Goal: Transaction & Acquisition: Purchase product/service

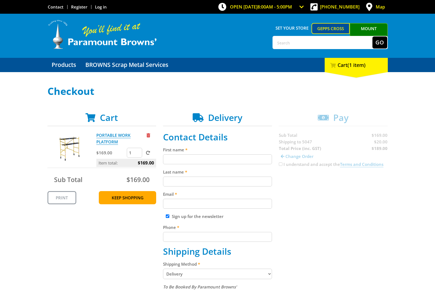
click at [168, 159] on input "First name" at bounding box center [217, 159] width 109 height 10
type input "[PERSON_NAME]"
click at [173, 170] on label "Last name" at bounding box center [217, 172] width 109 height 7
click at [173, 177] on input "Last name" at bounding box center [217, 182] width 109 height 10
type input "[PERSON_NAME]"
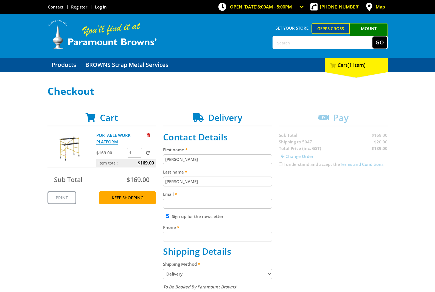
click at [175, 204] on input "Email" at bounding box center [217, 204] width 109 height 10
type input "[EMAIL_ADDRESS][DOMAIN_NAME]"
click at [179, 239] on input "Phone" at bounding box center [217, 237] width 109 height 10
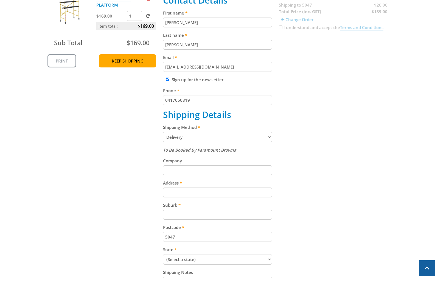
scroll to position [137, 0]
type input "0417050819"
click at [169, 194] on input "Address" at bounding box center [217, 192] width 109 height 10
type input "11 [GEOGRAPHIC_DATA]"
click at [193, 214] on input "Suburb" at bounding box center [217, 215] width 109 height 10
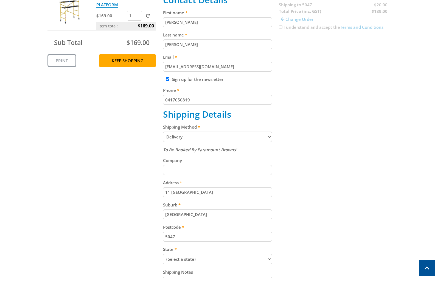
type input "[GEOGRAPHIC_DATA]"
click at [267, 259] on select "(Select a state) [GEOGRAPHIC_DATA] [GEOGRAPHIC_DATA] [GEOGRAPHIC_DATA] [GEOGRAP…" at bounding box center [217, 259] width 109 height 10
select select "SA"
click at [163, 254] on select "(Select a state) [GEOGRAPHIC_DATA] [GEOGRAPHIC_DATA] [GEOGRAPHIC_DATA] [GEOGRAP…" at bounding box center [217, 259] width 109 height 10
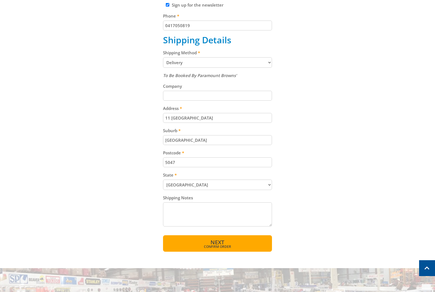
scroll to position [220, 0]
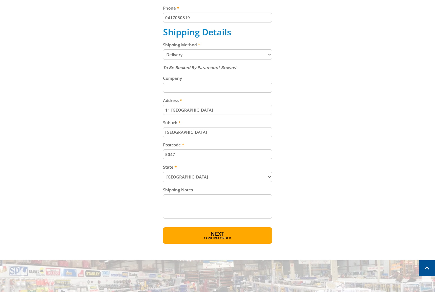
click at [172, 202] on textarea "Shipping Notes" at bounding box center [217, 207] width 109 height 24
click at [244, 200] on textarea "Can be left at address in safe place if noone is home" at bounding box center [217, 207] width 109 height 24
type textarea "Can be left at address in safe place if no-one is home"
click at [214, 234] on span "Next" at bounding box center [217, 234] width 14 height 7
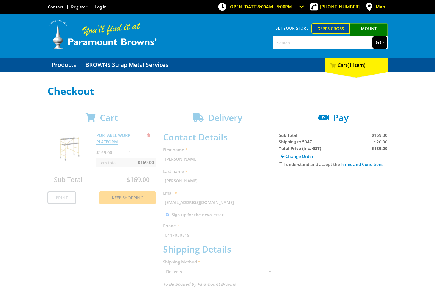
scroll to position [27, 0]
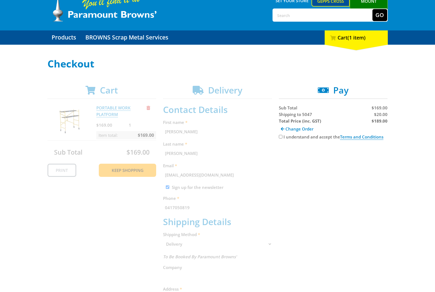
click at [280, 137] on input "I understand and accept the Terms and Conditions" at bounding box center [281, 137] width 4 height 4
checkbox input "true"
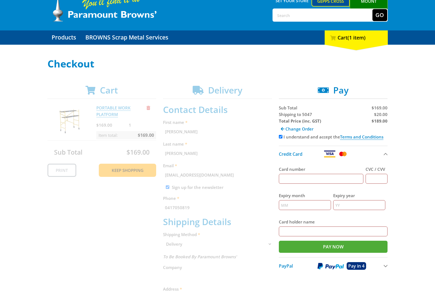
click at [297, 178] on input "Card number" at bounding box center [321, 179] width 85 height 10
type input "[CREDIT_CARD_NUMBER]"
click at [376, 177] on input "CVC / CVV" at bounding box center [377, 179] width 22 height 10
type input "200"
click at [300, 206] on input "Expiry month" at bounding box center [305, 205] width 52 height 10
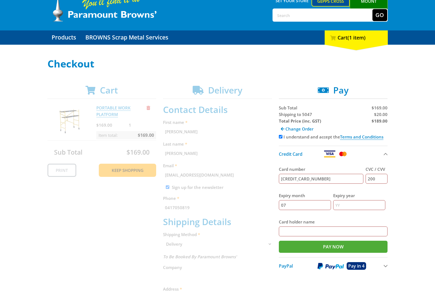
type input "07"
click at [349, 202] on input "Expiry year" at bounding box center [359, 205] width 52 height 10
type input "29"
click at [307, 231] on input "Card holder name" at bounding box center [333, 232] width 109 height 10
type input "[PERSON_NAME]"
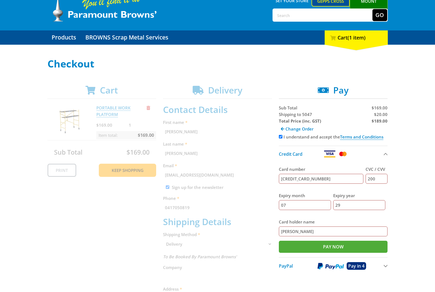
click at [354, 266] on span "Pay in 4" at bounding box center [356, 266] width 16 height 6
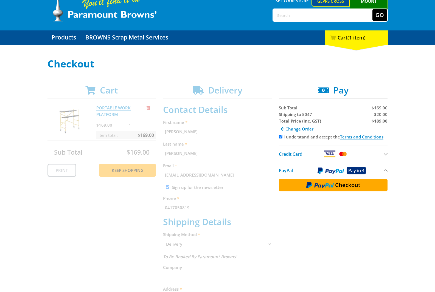
click at [327, 184] on img at bounding box center [319, 185] width 27 height 7
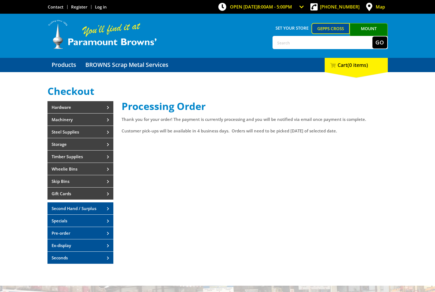
drag, startPoint x: 387, startPoint y: 130, endPoint x: 396, endPoint y: 122, distance: 12.2
click at [389, 128] on div "Select your Delivery Method Personal Pick up Available in 5 days Courier Pick u…" at bounding box center [217, 178] width 435 height 184
